Goal: Transaction & Acquisition: Purchase product/service

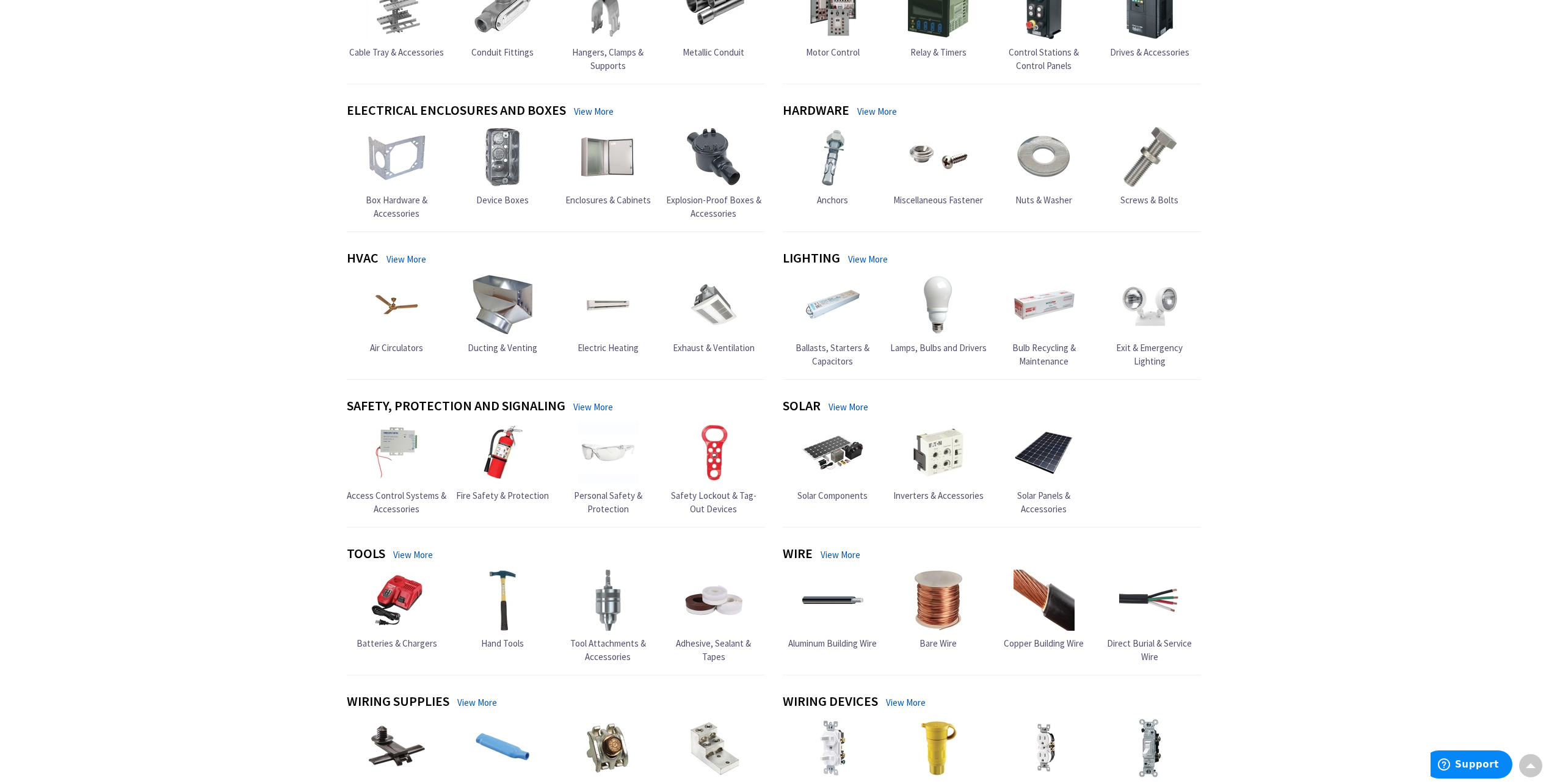
scroll to position [245, 0]
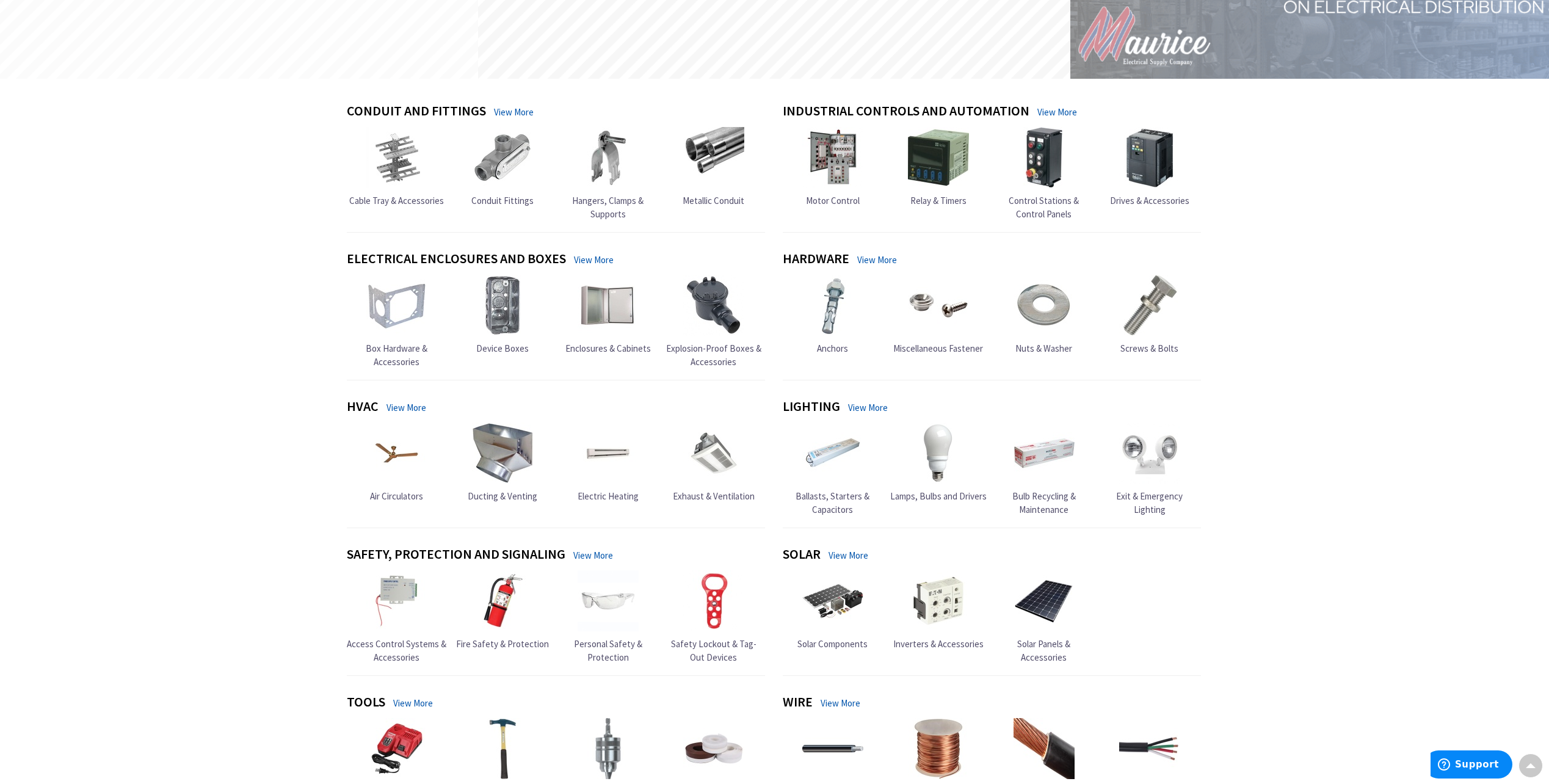
click at [505, 200] on span "Conduit Fittings" at bounding box center [502, 200] width 62 height 12
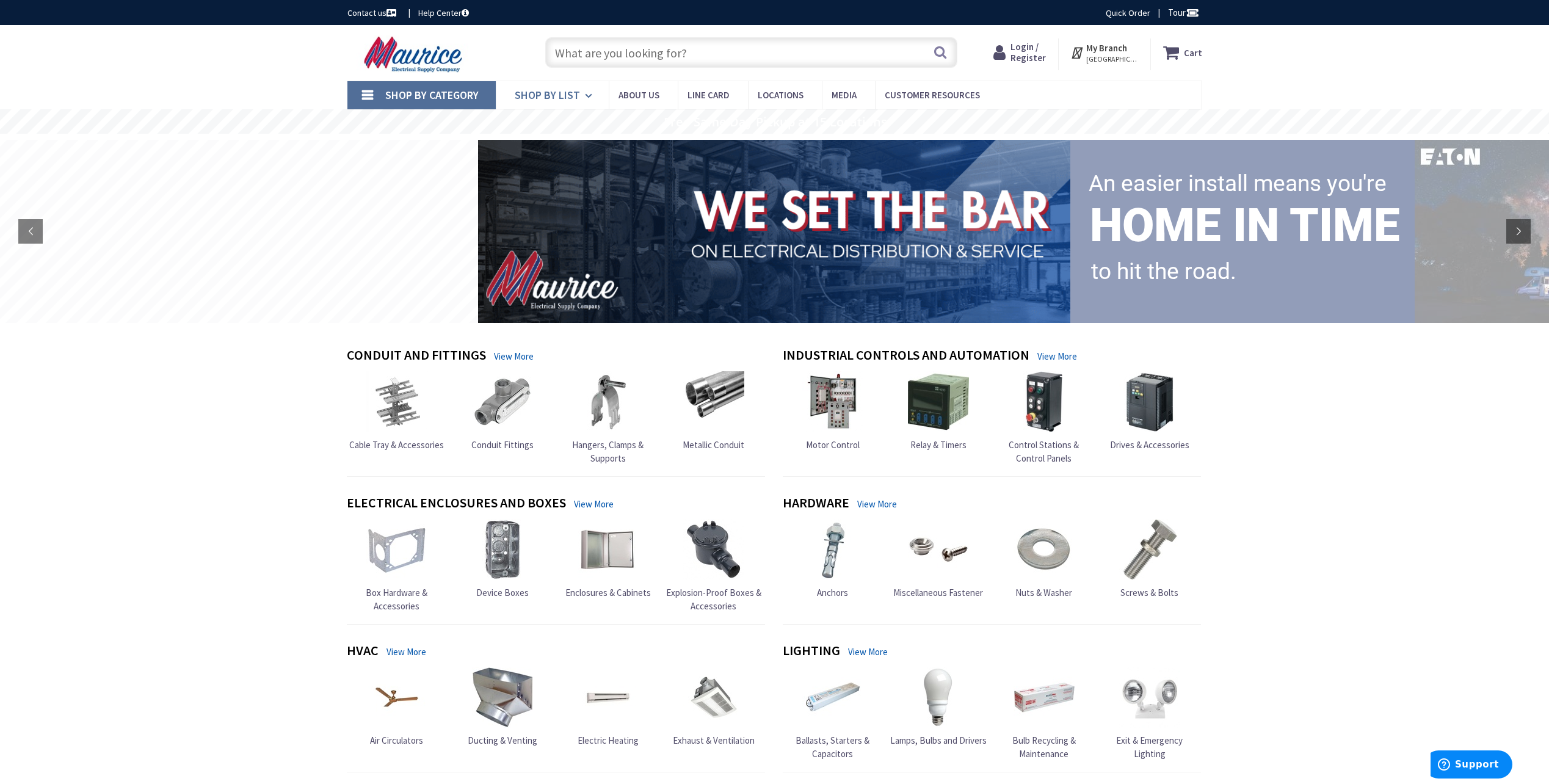
click at [585, 91] on icon at bounding box center [590, 95] width 12 height 27
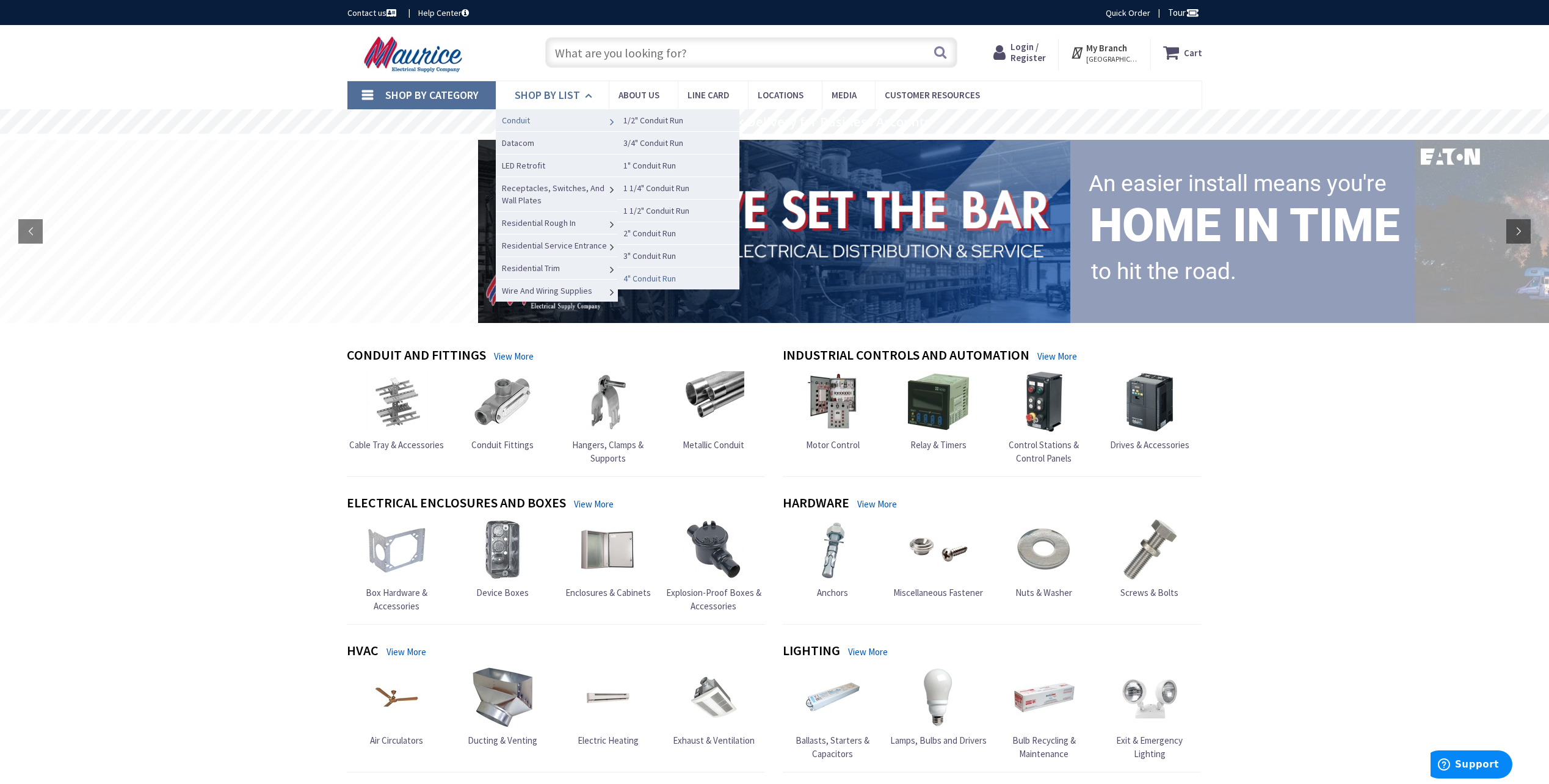
click at [674, 278] on span "4" Conduit Run" at bounding box center [649, 278] width 53 height 11
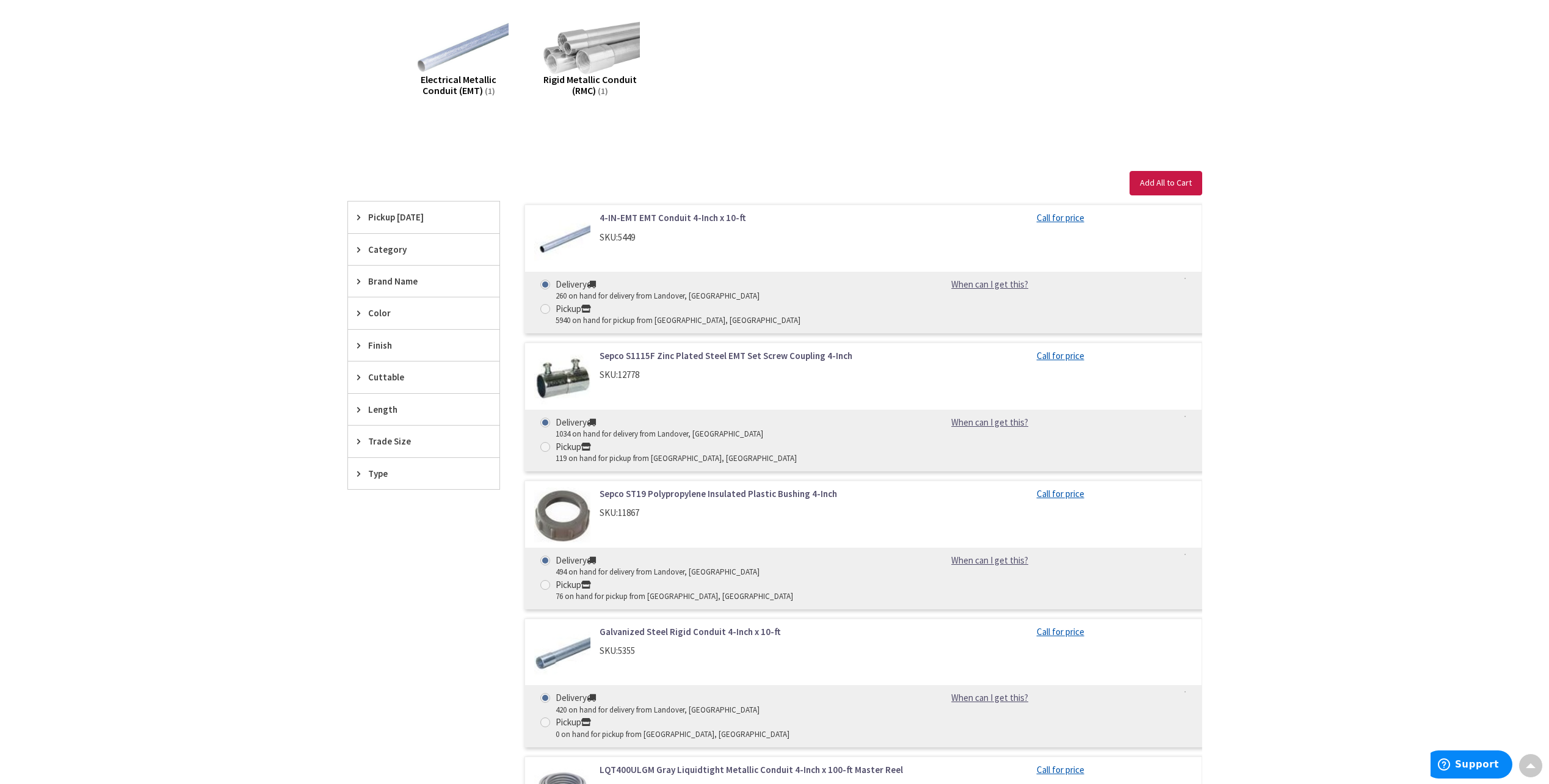
scroll to position [366, 0]
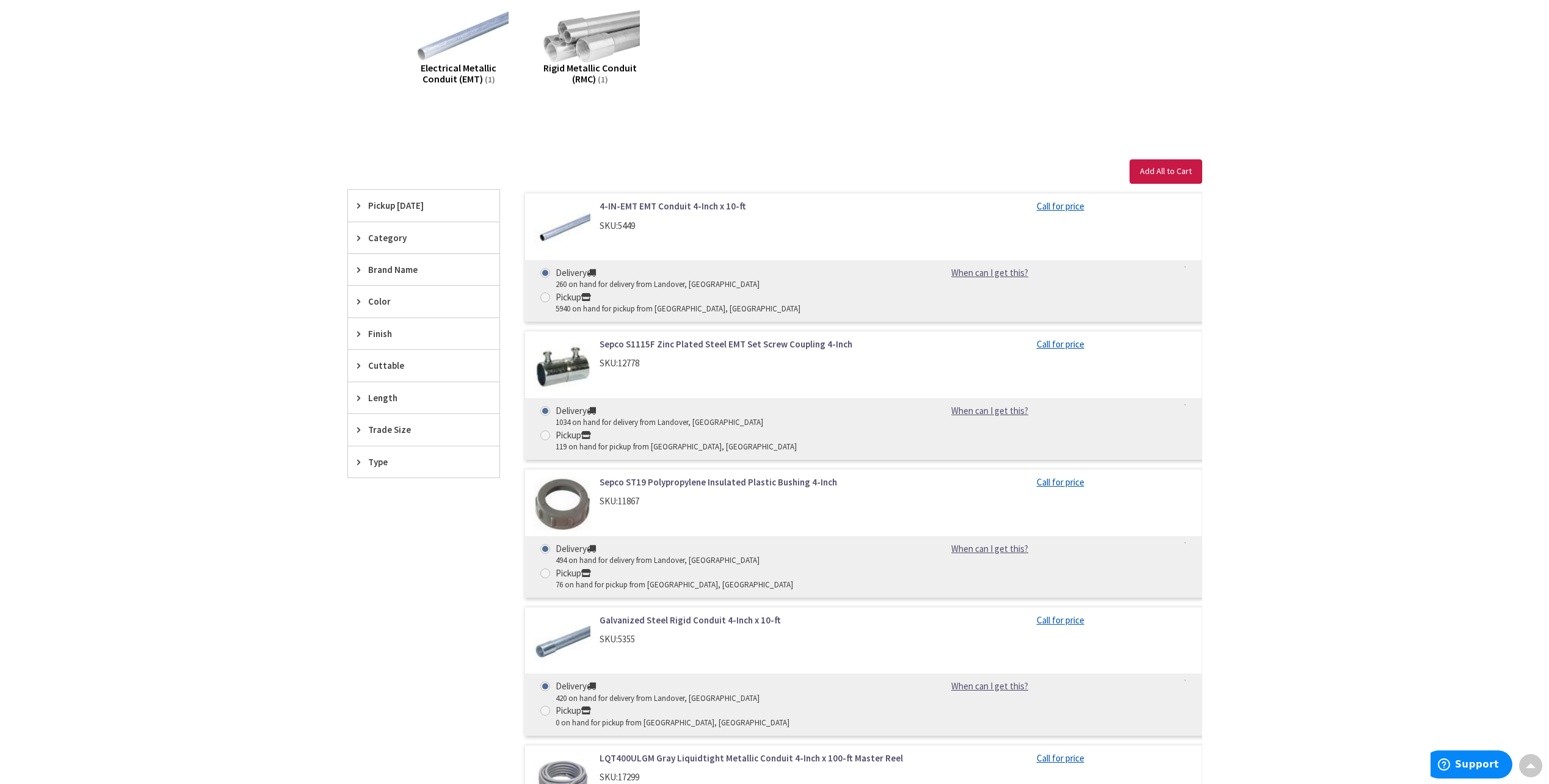
click at [361, 237] on icon at bounding box center [362, 238] width 9 height 9
click at [357, 205] on icon at bounding box center [362, 206] width 9 height 9
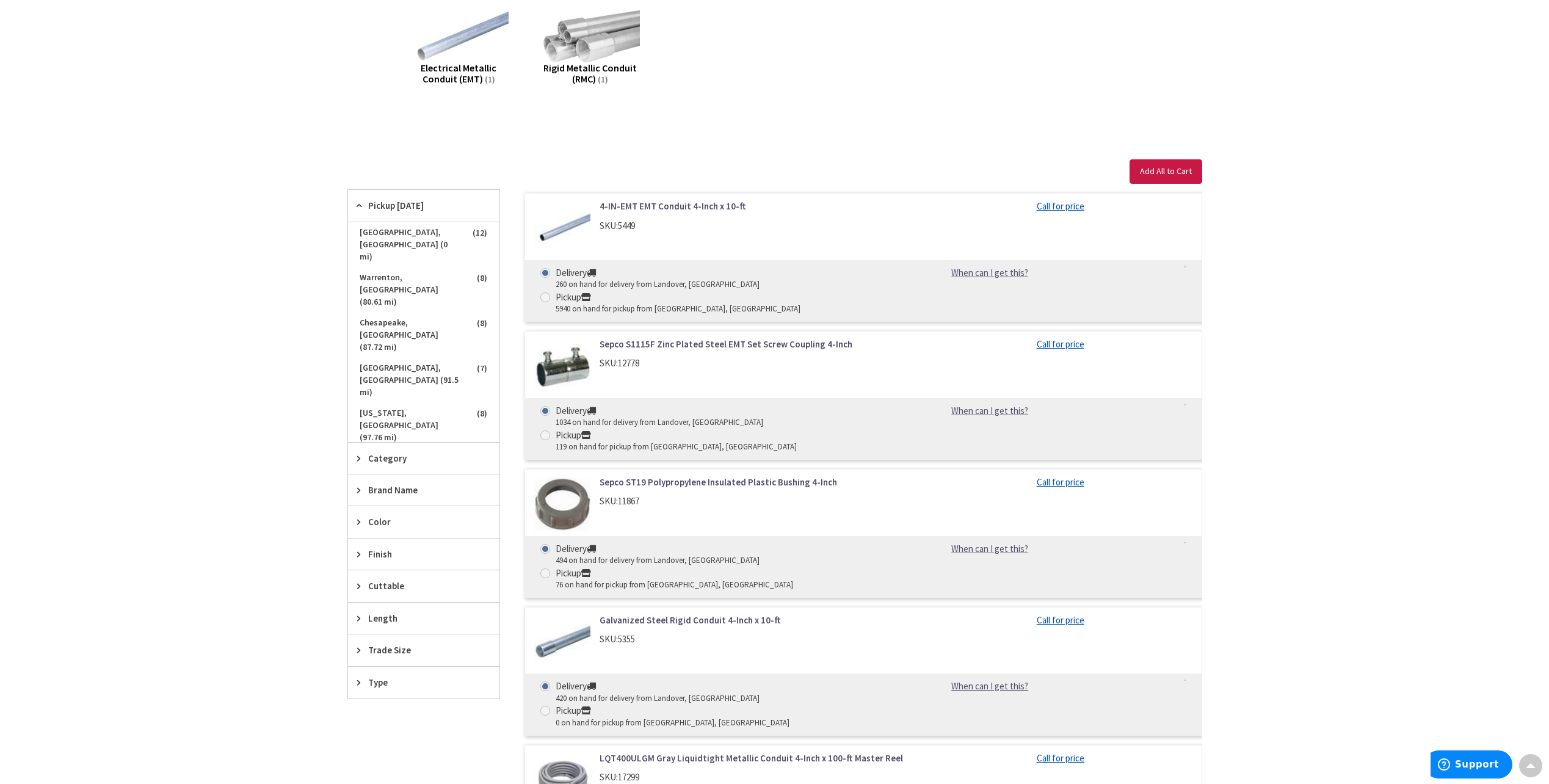
click at [357, 205] on icon at bounding box center [362, 206] width 9 height 9
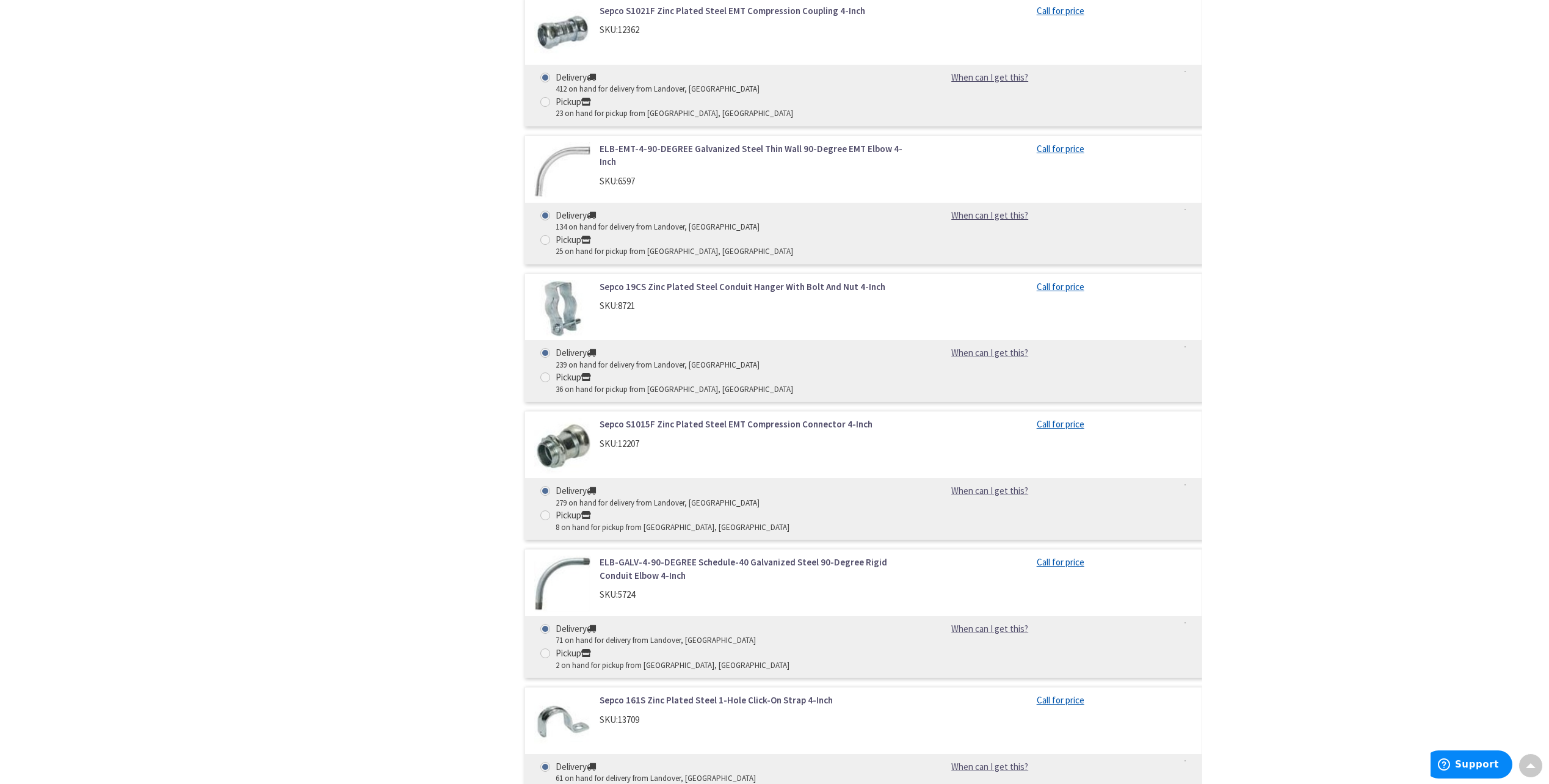
scroll to position [1561, 0]
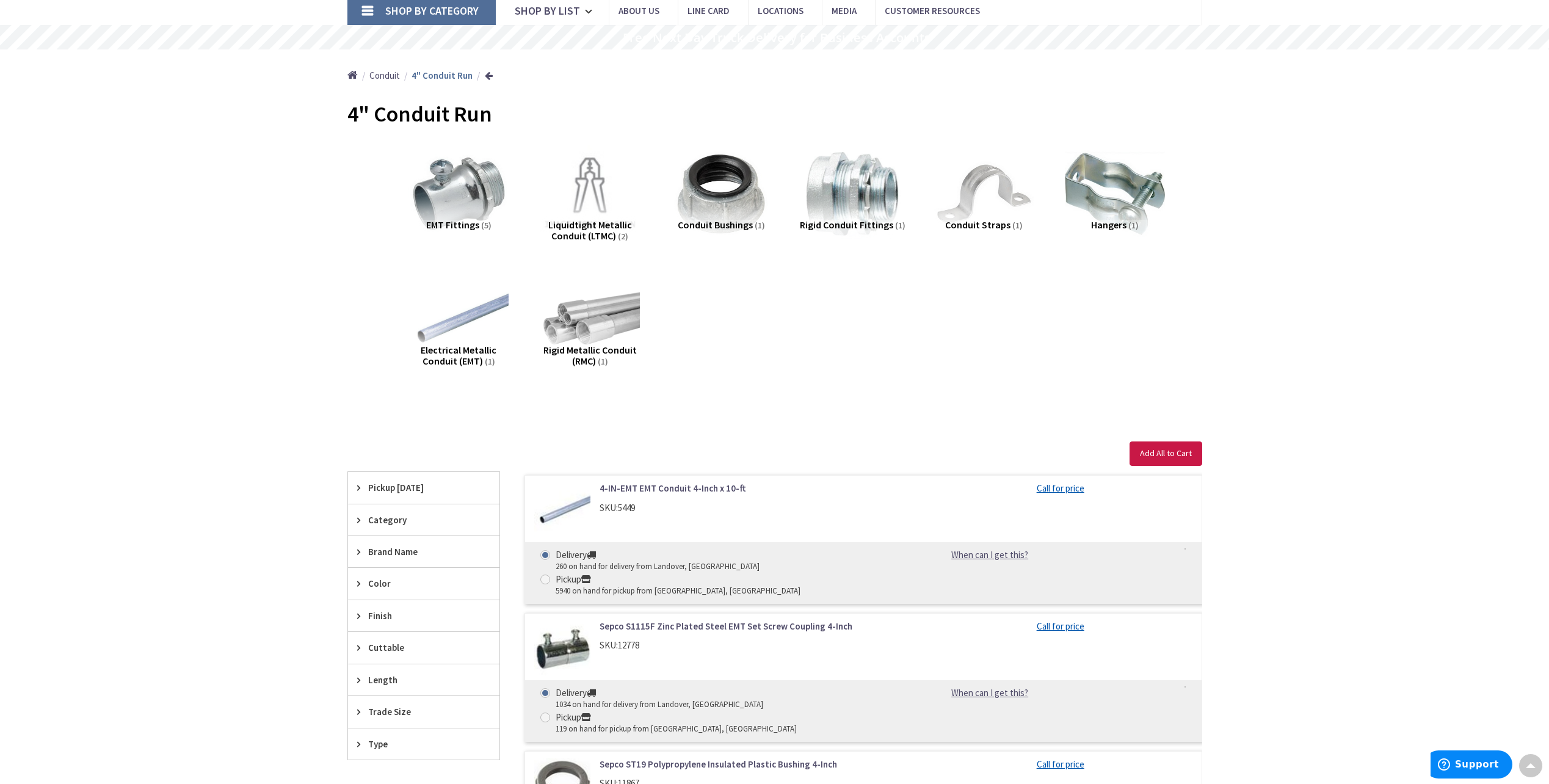
scroll to position [0, 0]
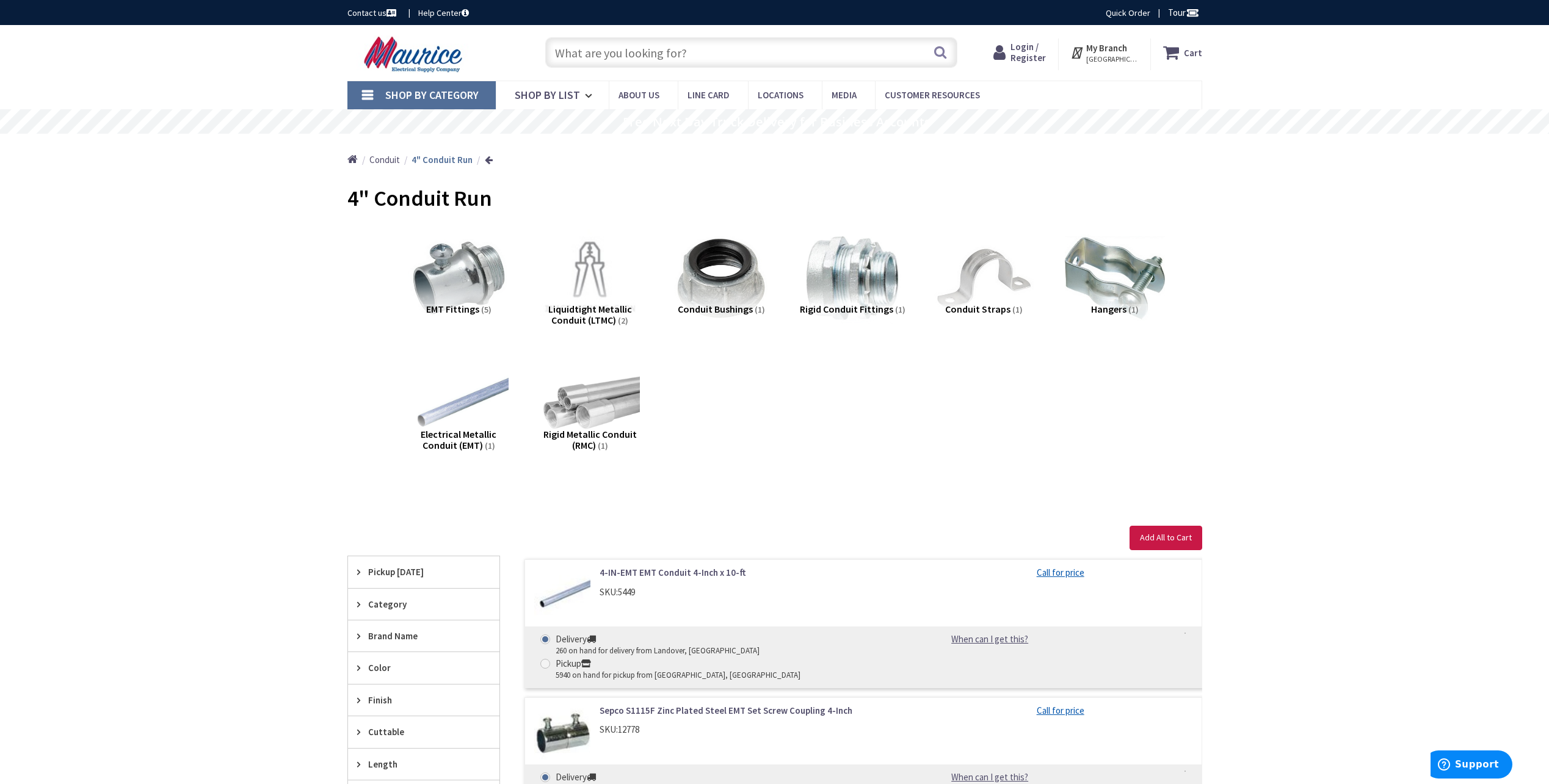
click at [428, 50] on img at bounding box center [414, 54] width 135 height 38
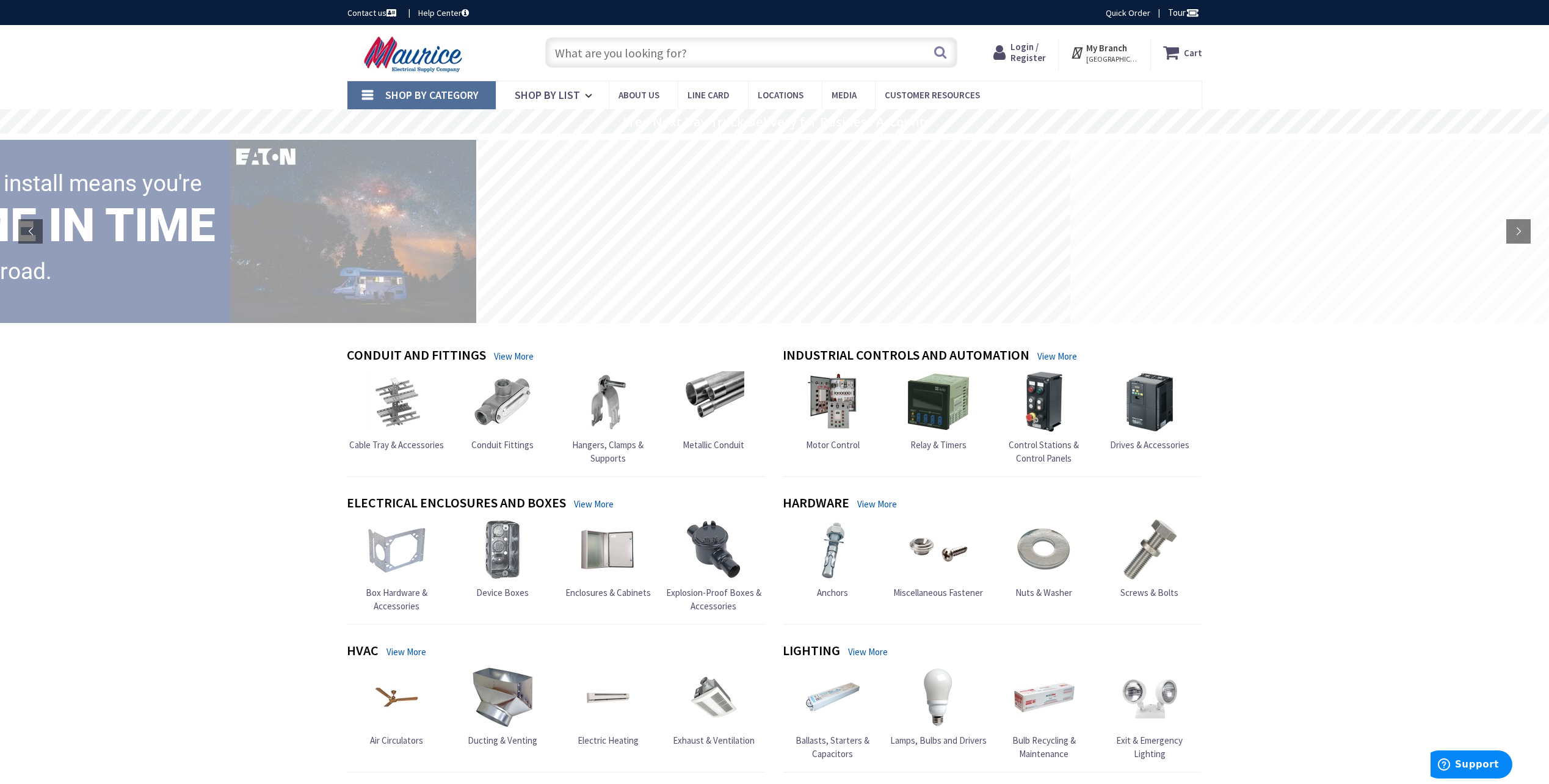
click at [702, 53] on input "text" at bounding box center [751, 52] width 412 height 31
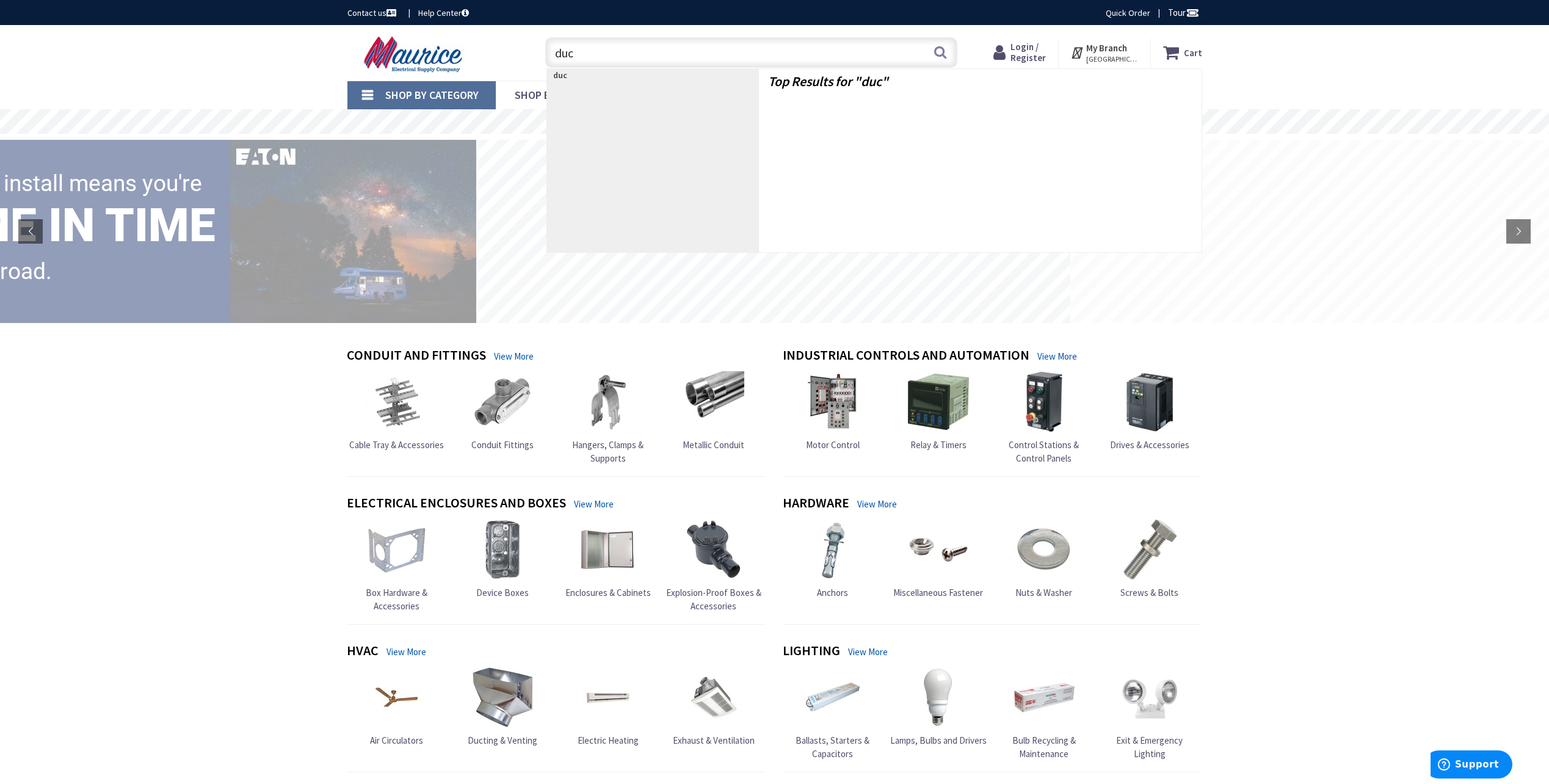
type input "duct"
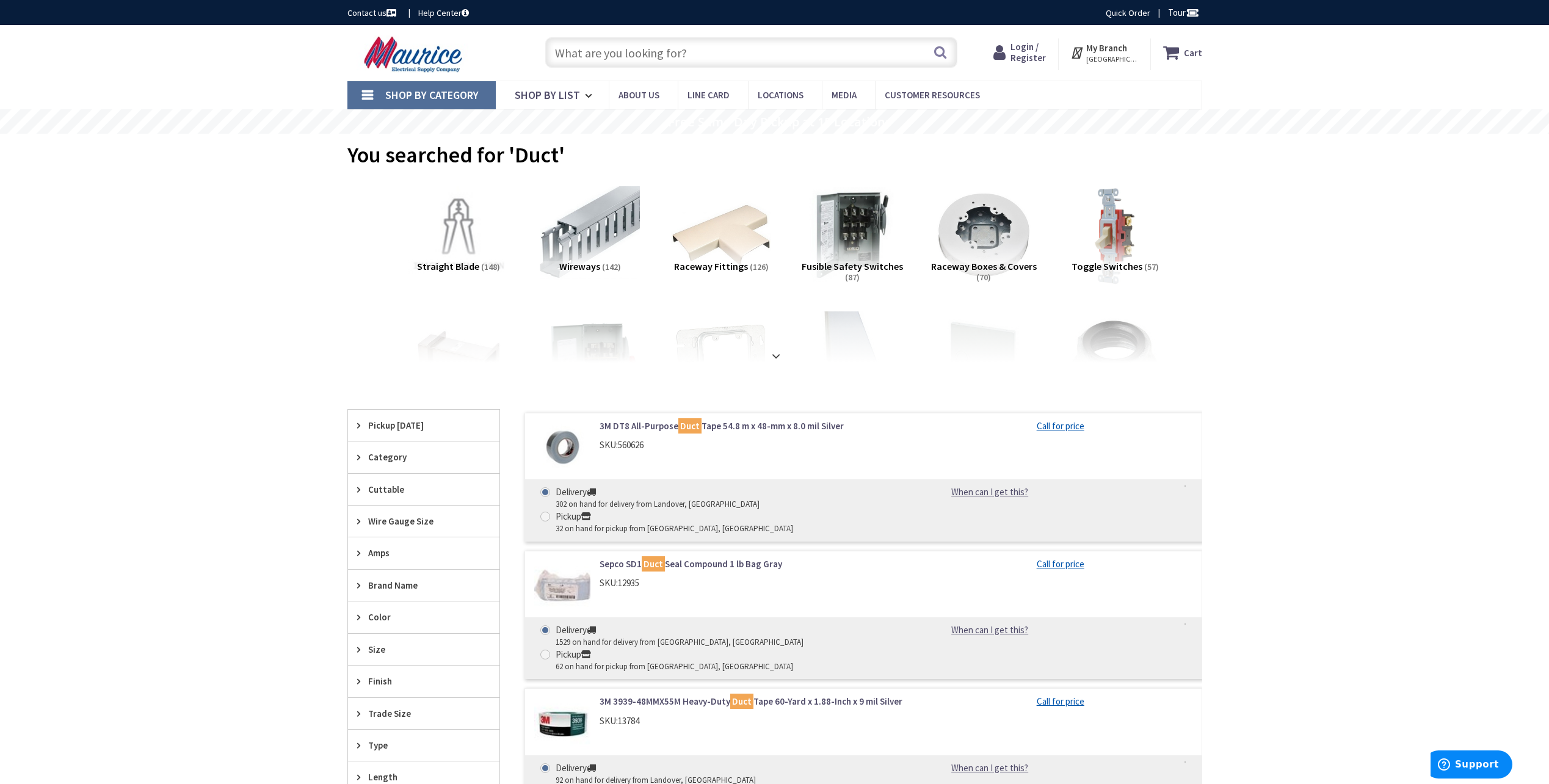
click at [701, 53] on input "text" at bounding box center [751, 52] width 412 height 31
type input "d"
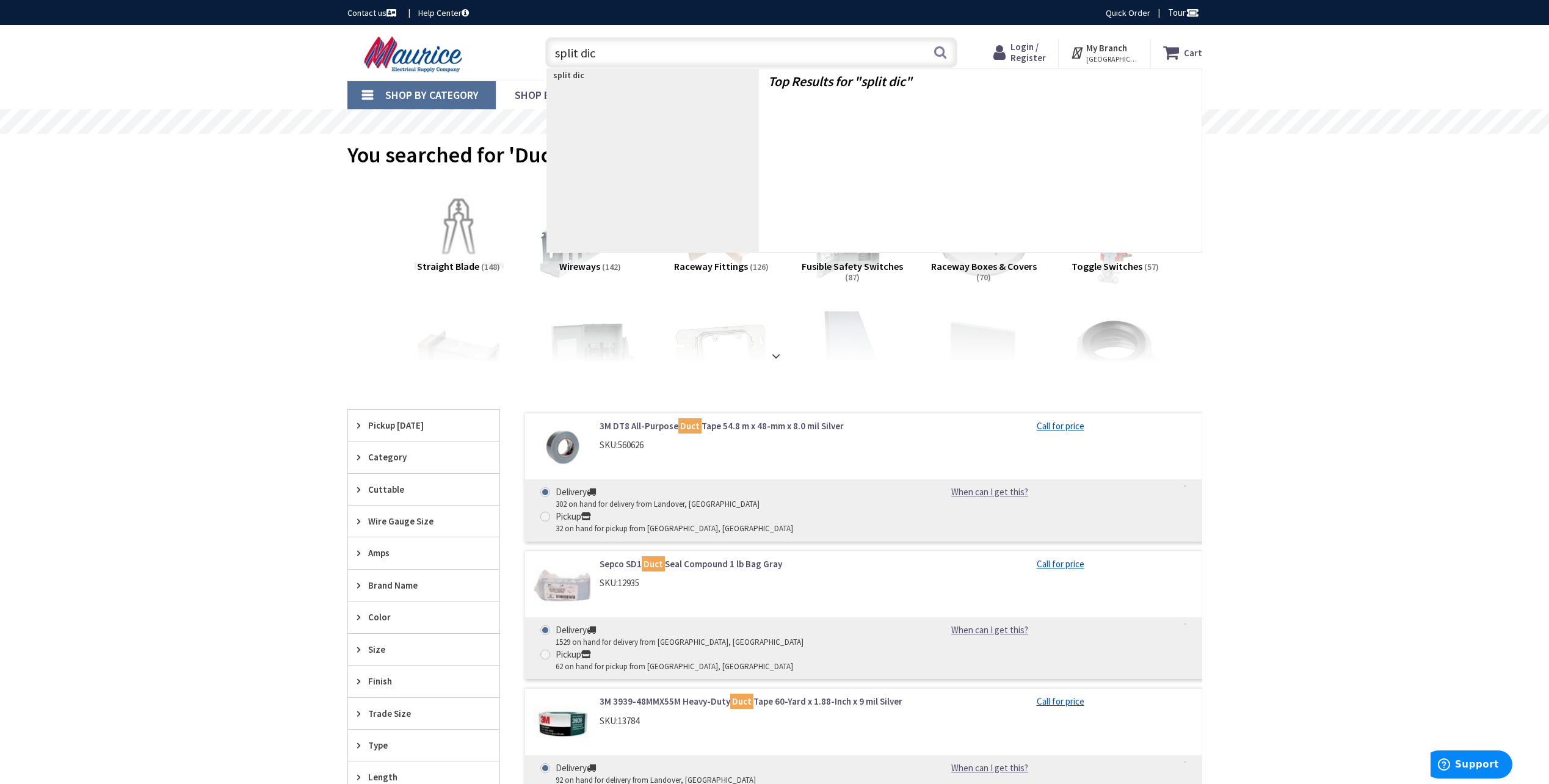
type input "split dict"
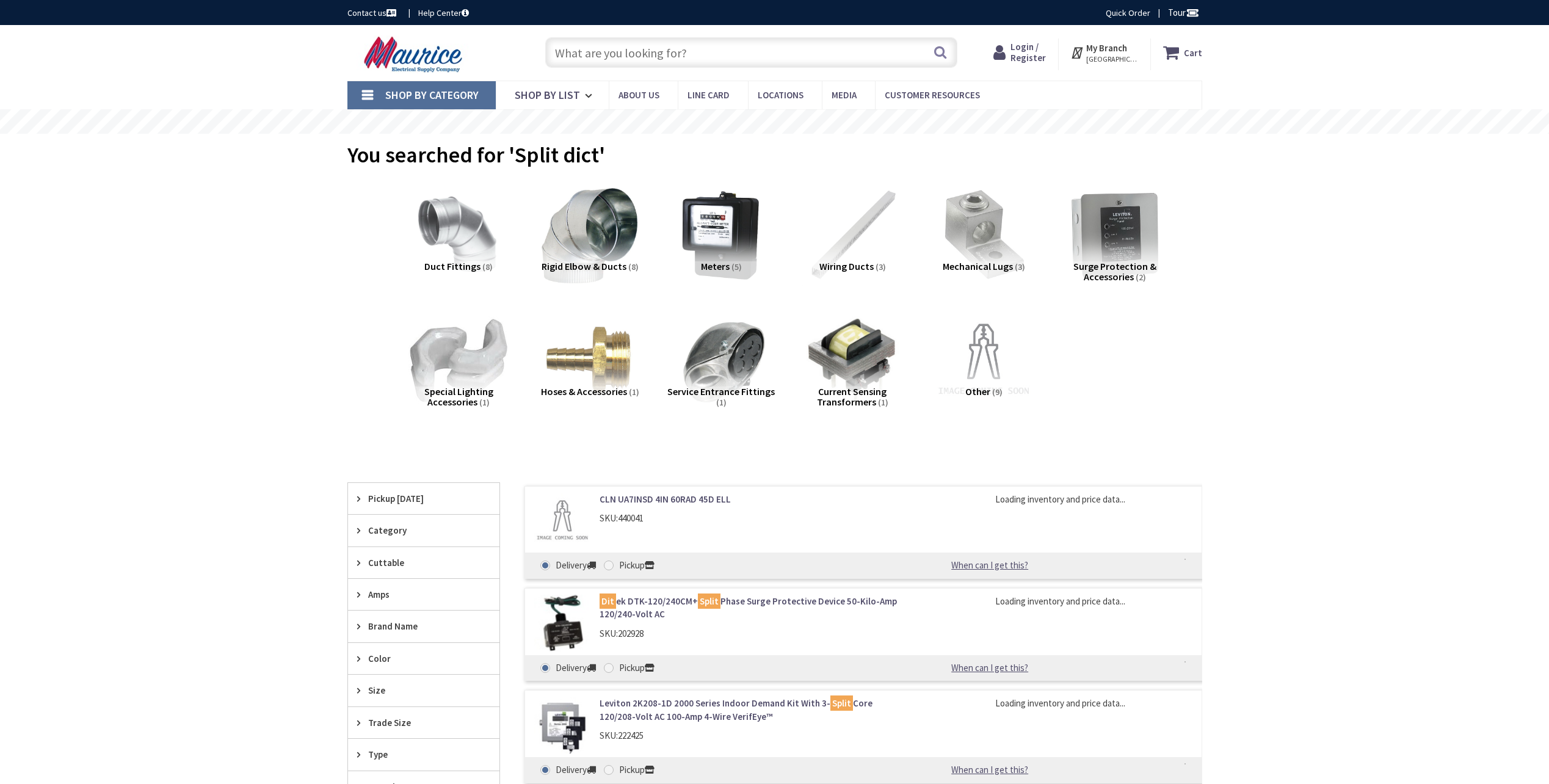
click at [701, 53] on input "text" at bounding box center [751, 52] width 412 height 31
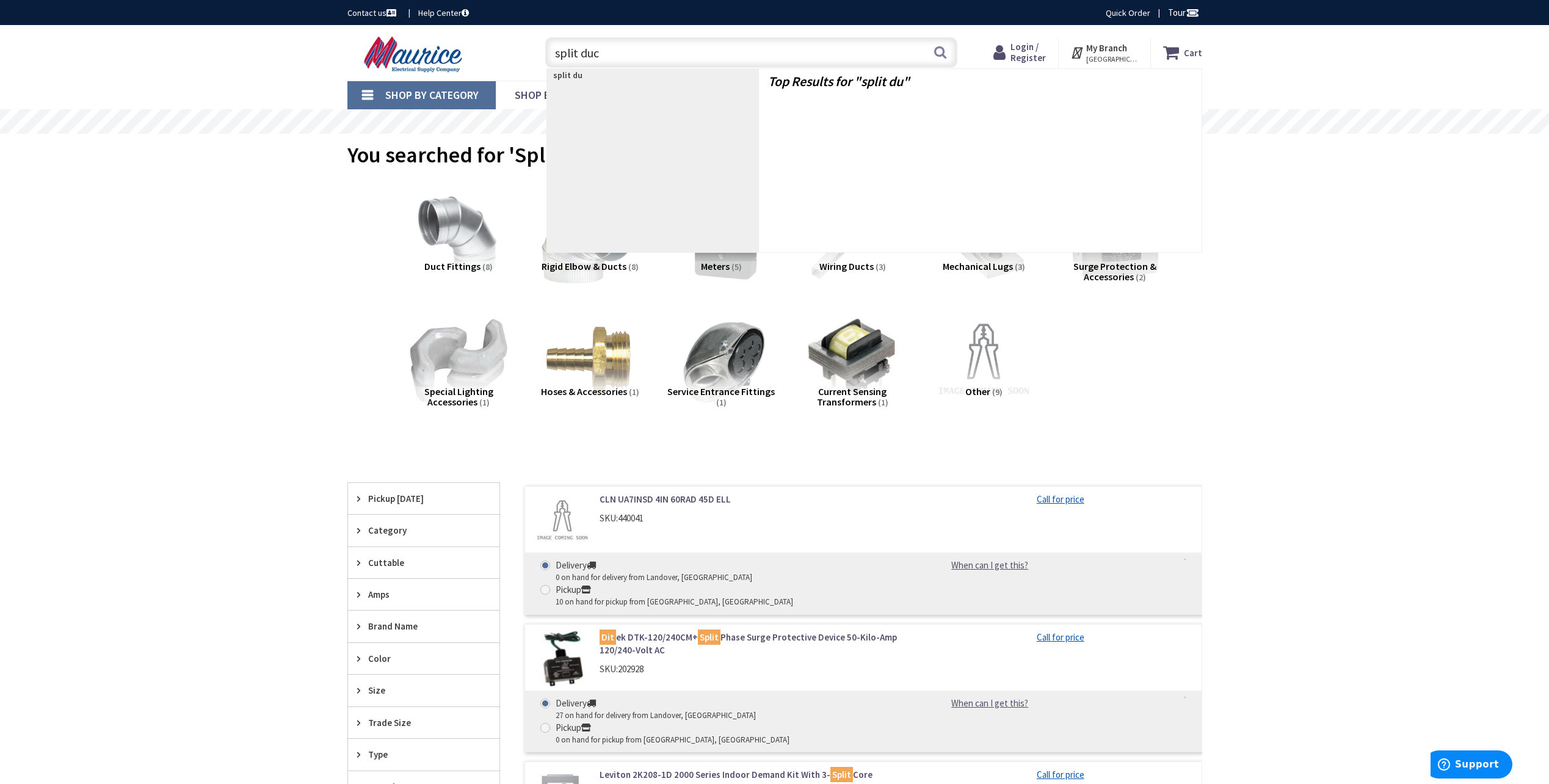
type input "split duct"
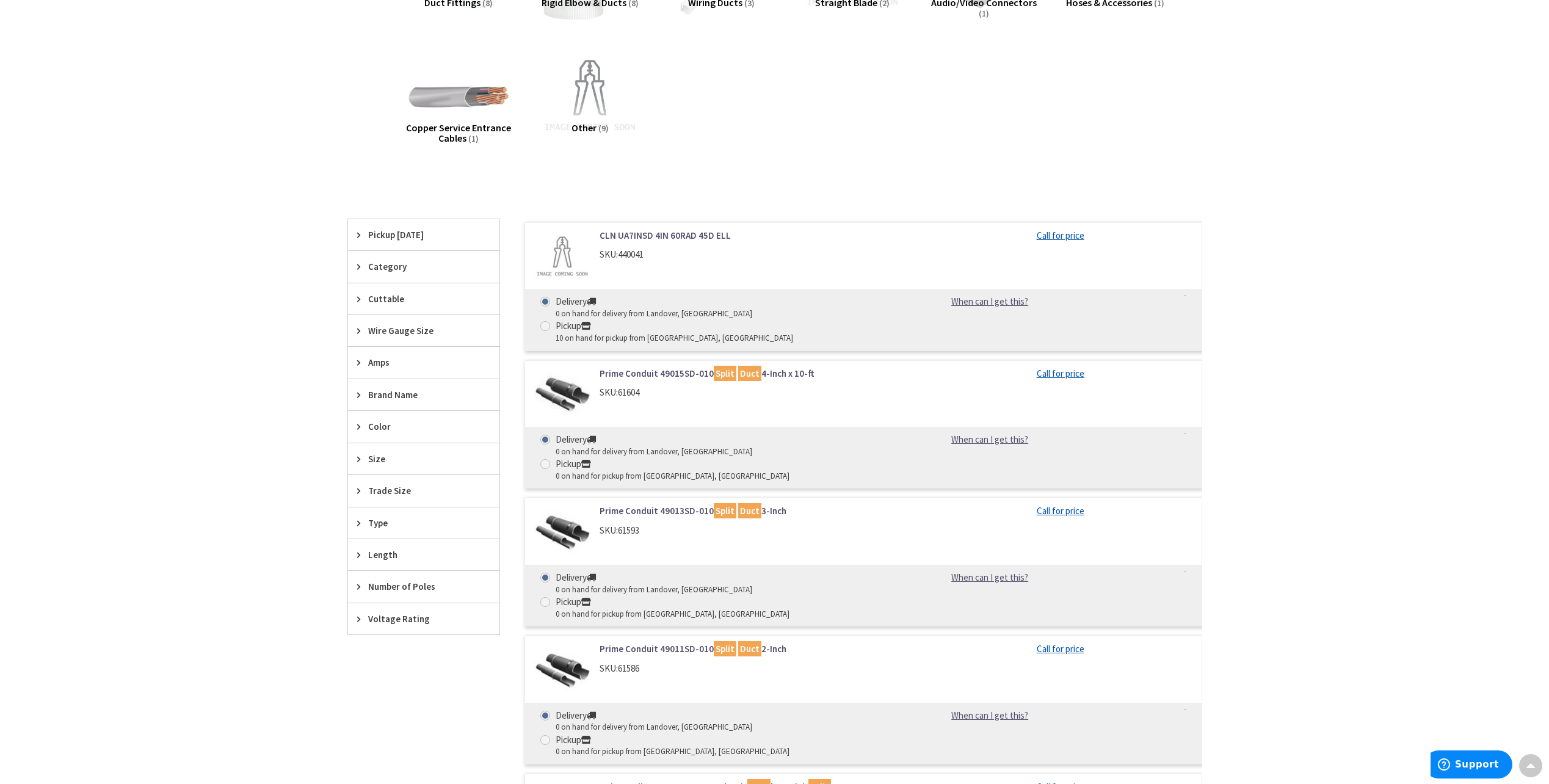
scroll to position [282, 0]
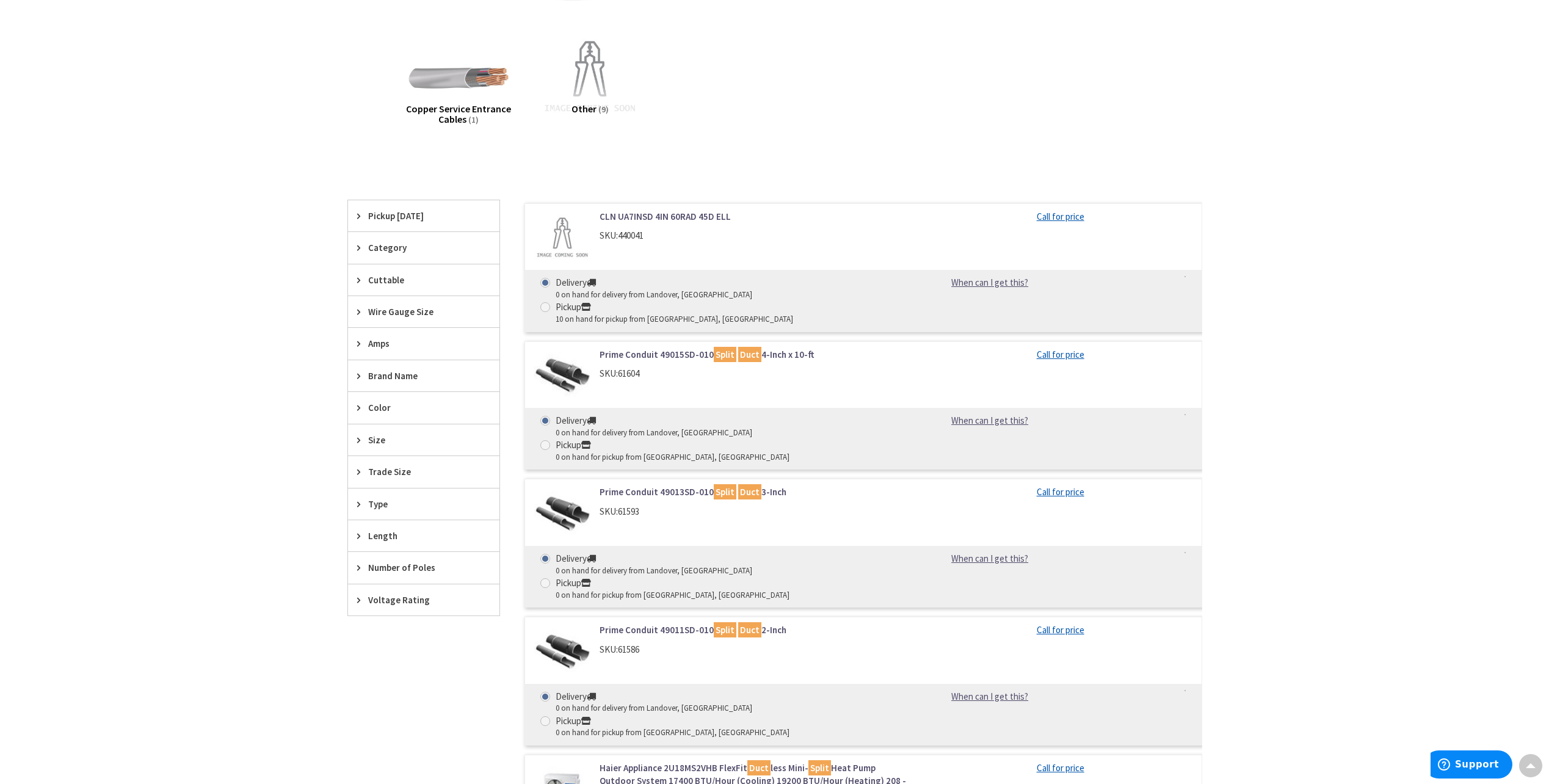
click at [664, 348] on link "Prime Conduit 49015SD-010 Split Duct 4-Inch x 10-ft" at bounding box center [755, 354] width 311 height 13
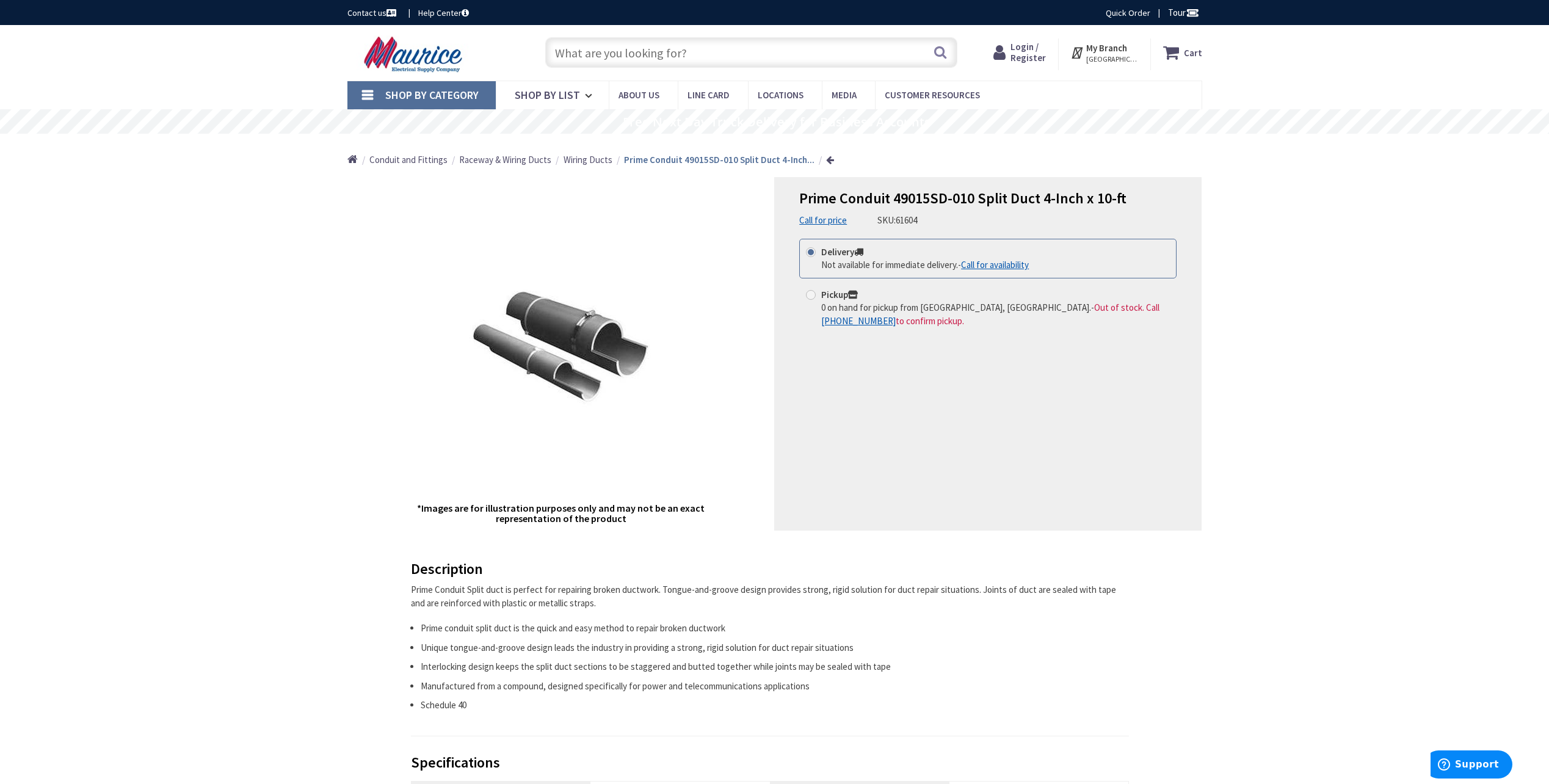
click at [267, 391] on div "Prime Conduit 49015SD-010 Split Duct 4-Inch x 10-ft Call for availability View …" at bounding box center [774, 684] width 1549 height 1317
